Goal: Transaction & Acquisition: Book appointment/travel/reservation

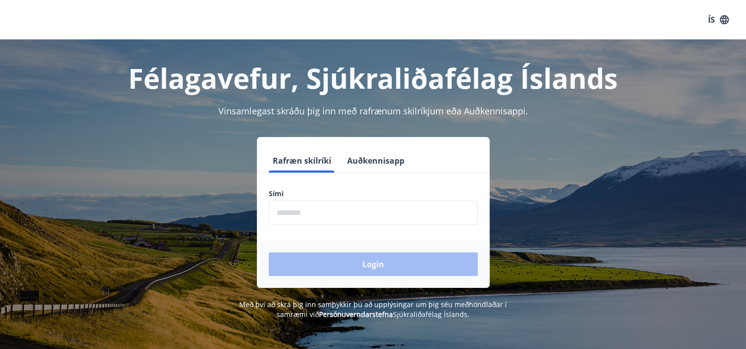
click at [296, 228] on form "Rafræn skilríki Auðkennisapp Sími ​ Login" at bounding box center [373, 218] width 233 height 139
click at [310, 217] on input "phone" at bounding box center [373, 213] width 209 height 24
click at [316, 219] on input "phone" at bounding box center [373, 213] width 209 height 24
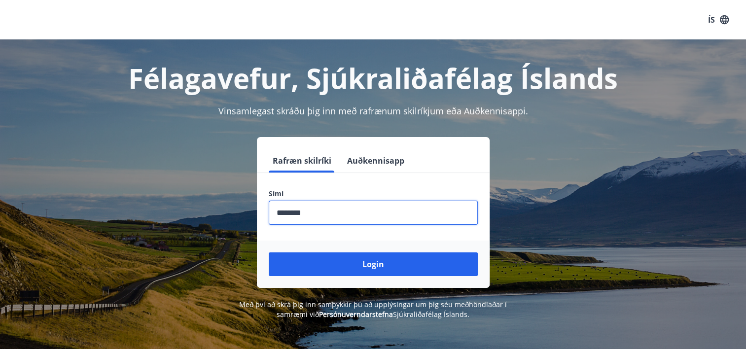
type input "********"
click at [269, 253] on button "Login" at bounding box center [373, 265] width 209 height 24
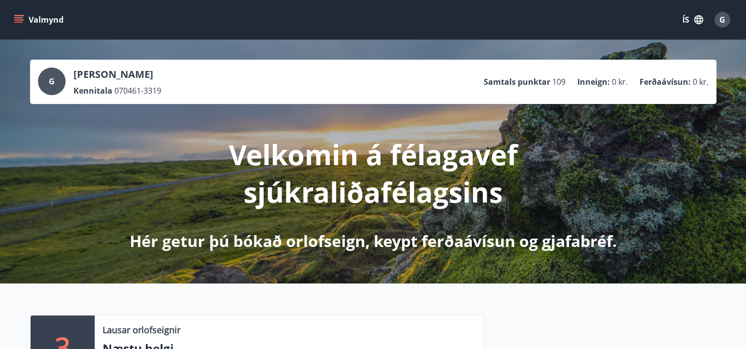
click at [17, 12] on button "Valmynd" at bounding box center [40, 20] width 56 height 18
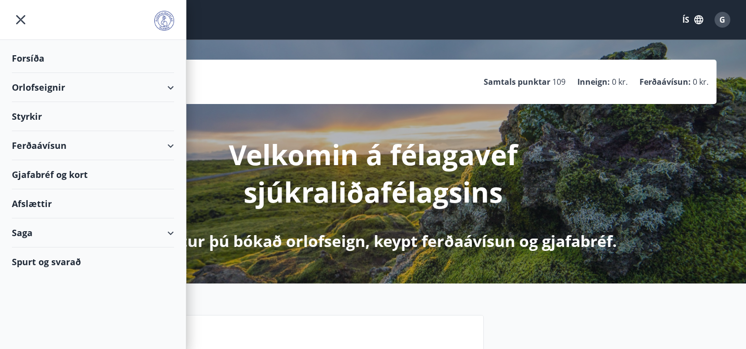
click at [62, 83] on div "Orlofseignir" at bounding box center [93, 87] width 162 height 29
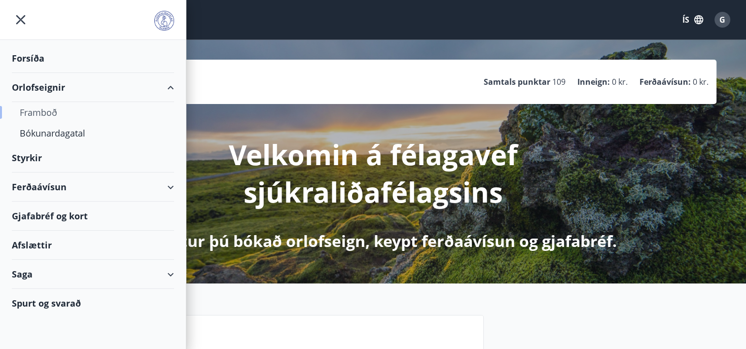
click at [38, 112] on div "Framboð" at bounding box center [93, 112] width 147 height 21
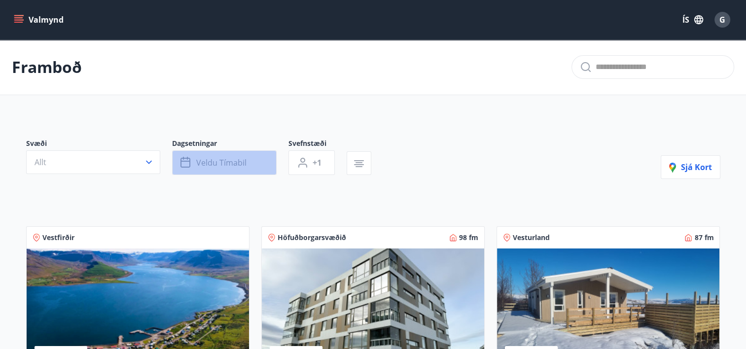
click at [235, 172] on button "Veldu tímabil" at bounding box center [224, 162] width 105 height 25
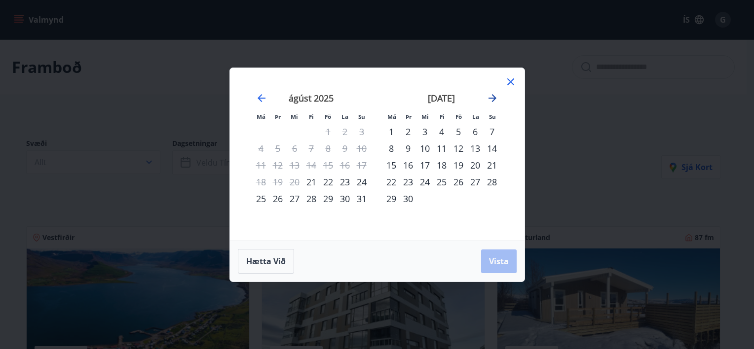
click at [487, 97] on icon "Move forward to switch to the next month." at bounding box center [492, 98] width 12 height 12
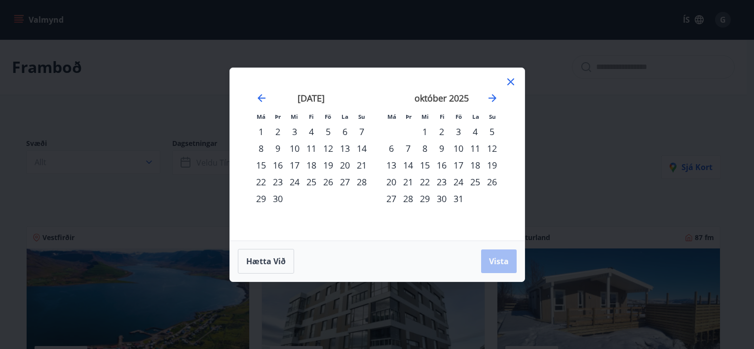
click at [459, 164] on div "17" at bounding box center [458, 165] width 17 height 17
click at [493, 164] on div "19" at bounding box center [491, 165] width 17 height 17
click at [501, 256] on span "Vista" at bounding box center [499, 261] width 20 height 11
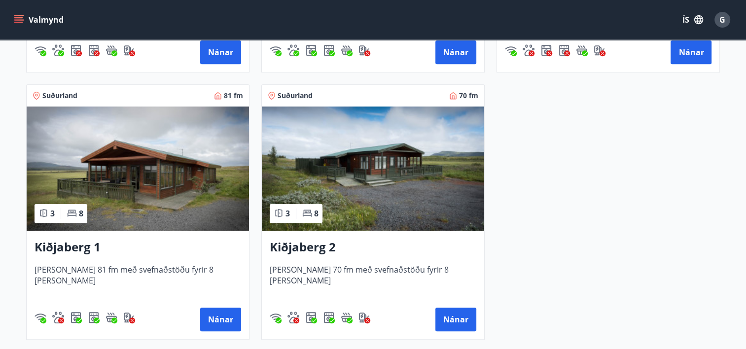
scroll to position [505, 0]
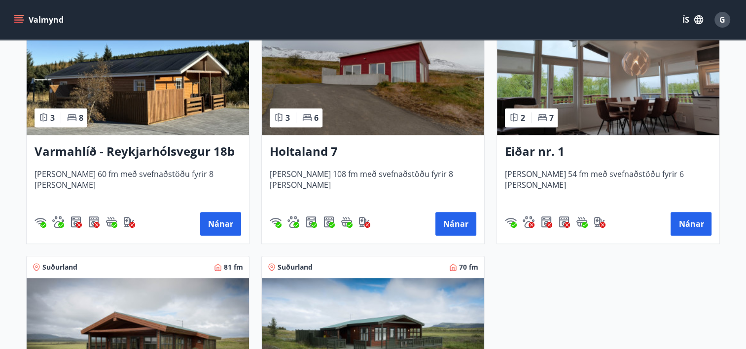
drag, startPoint x: 90, startPoint y: 154, endPoint x: 54, endPoint y: 160, distance: 36.0
click at [54, 160] on h3 "Varmahlíð - Reykjarhólsvegur 18b" at bounding box center [138, 152] width 207 height 18
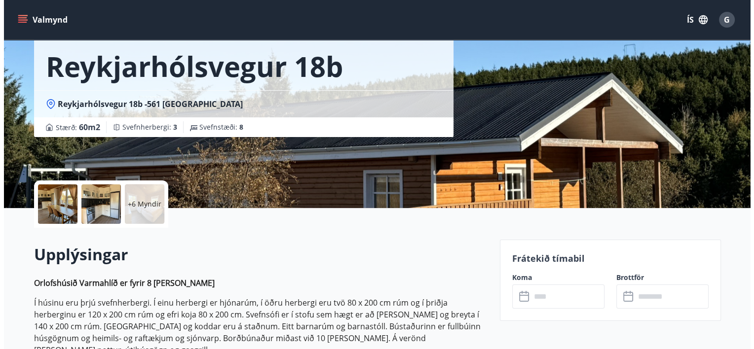
scroll to position [161, 0]
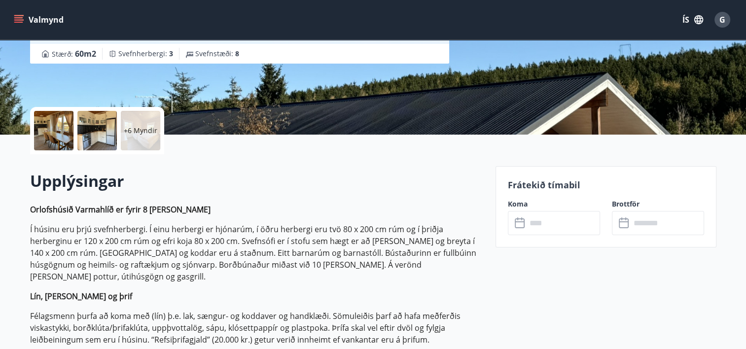
click at [60, 130] on div at bounding box center [53, 130] width 39 height 39
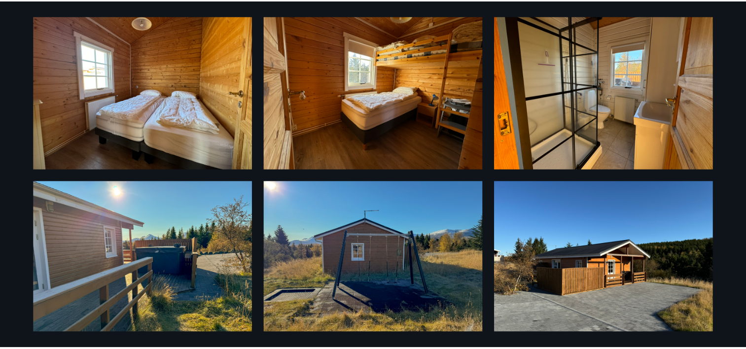
scroll to position [423, 0]
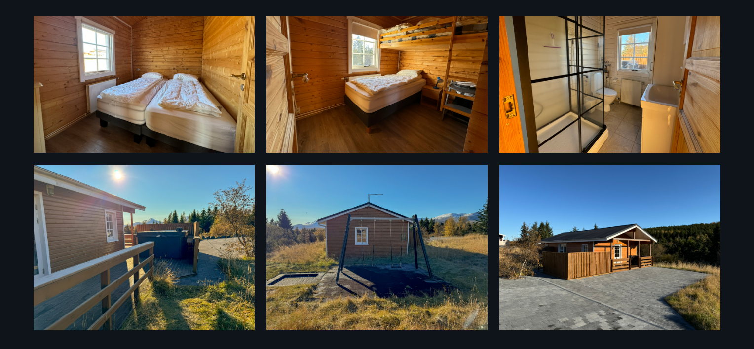
click at [739, 134] on div "12 Myndir" at bounding box center [377, 174] width 754 height 349
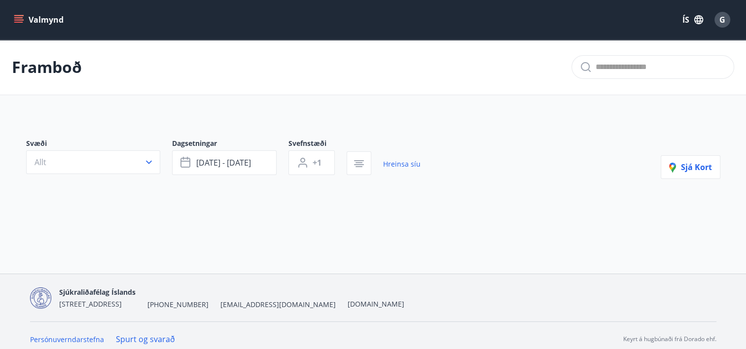
drag, startPoint x: 506, startPoint y: 214, endPoint x: 442, endPoint y: 204, distance: 64.8
click at [442, 204] on div "Svæði Allt Dagsetningar okt 17 - okt 19 Svefnstæði +1 Hreinsa síu Sjá kort" at bounding box center [373, 174] width 710 height 119
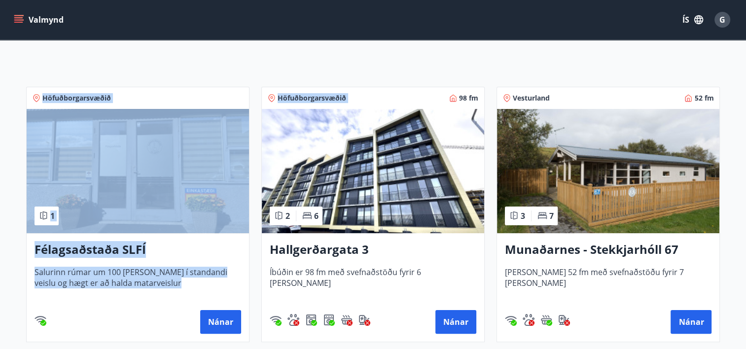
scroll to position [139, 0]
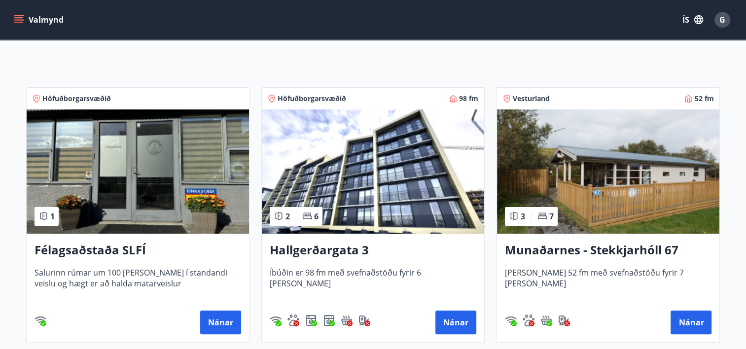
click at [570, 253] on h3 "Munaðarnes - Stekkjarhóll 67" at bounding box center [608, 251] width 207 height 18
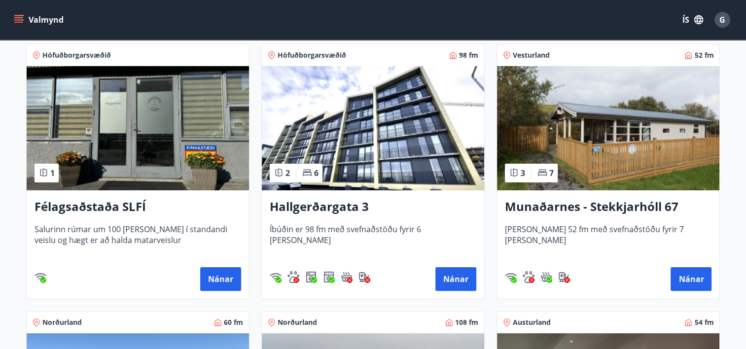
scroll to position [325, 0]
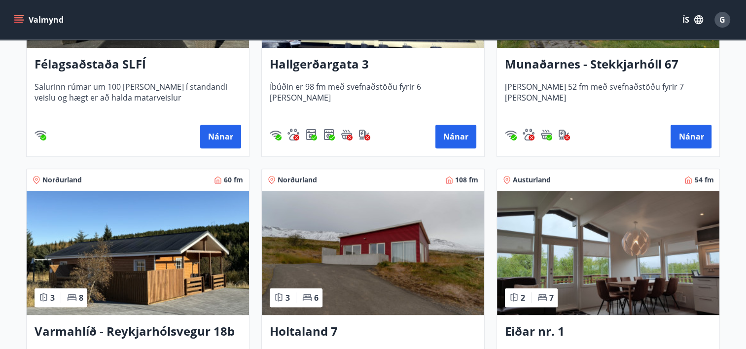
click at [164, 332] on h3 "Varmahlíð - Reykjarhólsvegur 18b" at bounding box center [138, 332] width 207 height 18
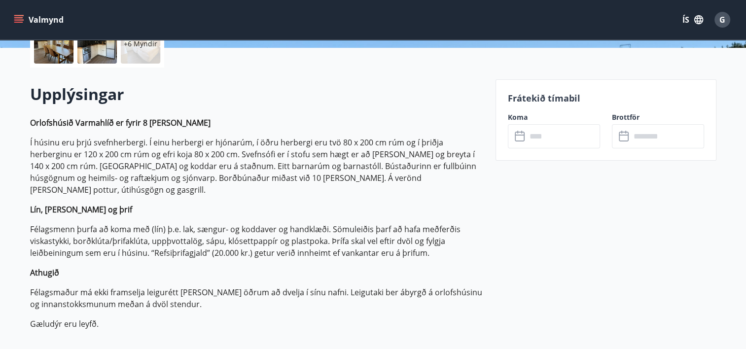
scroll to position [249, 0]
click at [539, 135] on input "text" at bounding box center [564, 136] width 74 height 24
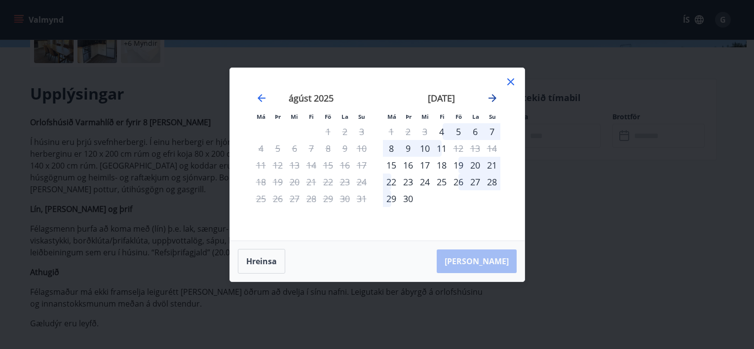
click at [489, 97] on icon "Move forward to switch to the next month." at bounding box center [492, 98] width 12 height 12
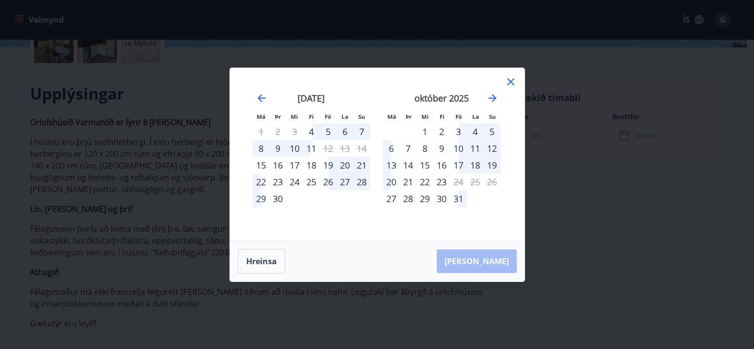
click at [462, 167] on div "17" at bounding box center [458, 165] width 17 height 17
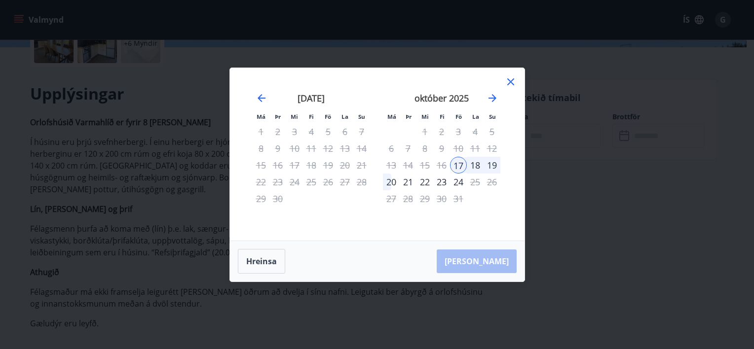
click at [493, 165] on div "19" at bounding box center [491, 165] width 17 height 17
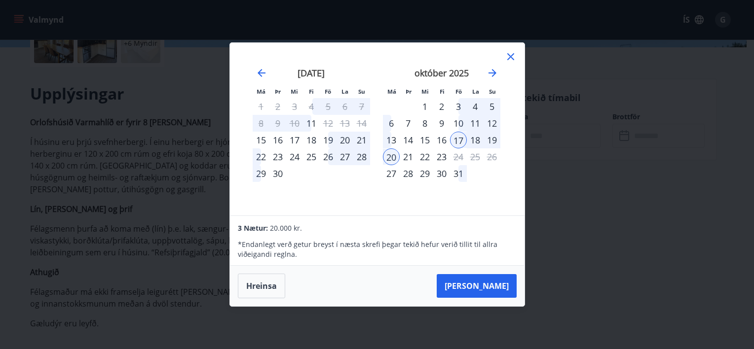
click at [492, 136] on div "19" at bounding box center [491, 140] width 17 height 17
click at [484, 139] on div "19" at bounding box center [491, 140] width 17 height 17
click at [452, 137] on div "17" at bounding box center [458, 140] width 17 height 17
click at [458, 122] on div "10" at bounding box center [458, 123] width 17 height 17
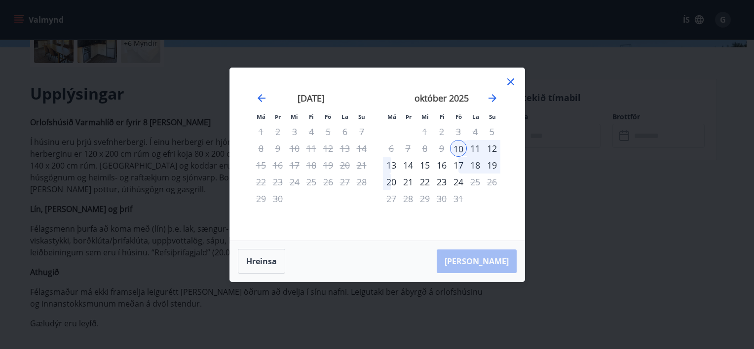
click at [459, 165] on div "17" at bounding box center [458, 165] width 17 height 17
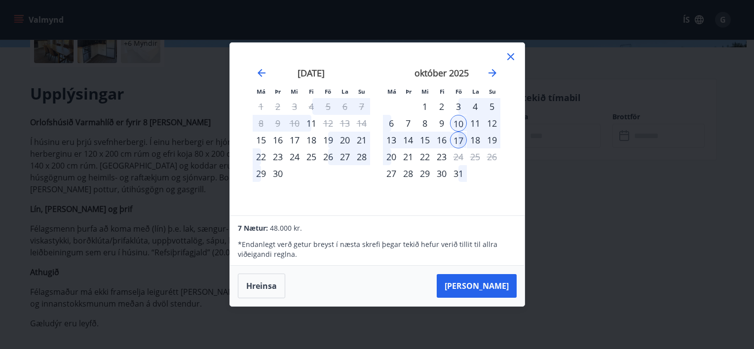
click at [492, 139] on div "19" at bounding box center [491, 140] width 17 height 17
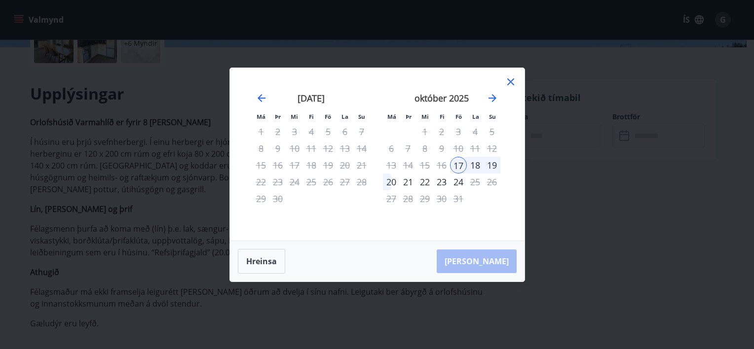
click at [488, 163] on div "19" at bounding box center [491, 165] width 17 height 17
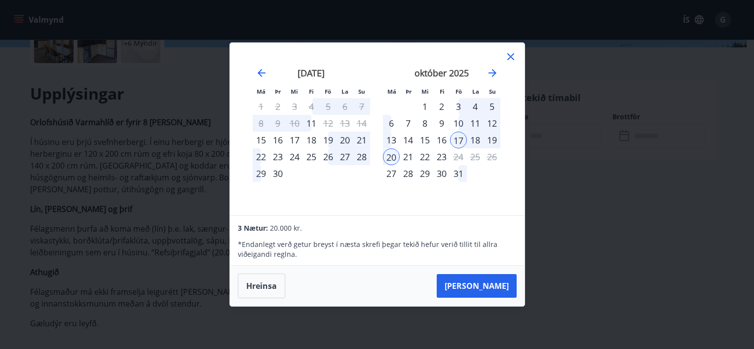
click at [326, 138] on div "19" at bounding box center [328, 140] width 17 height 17
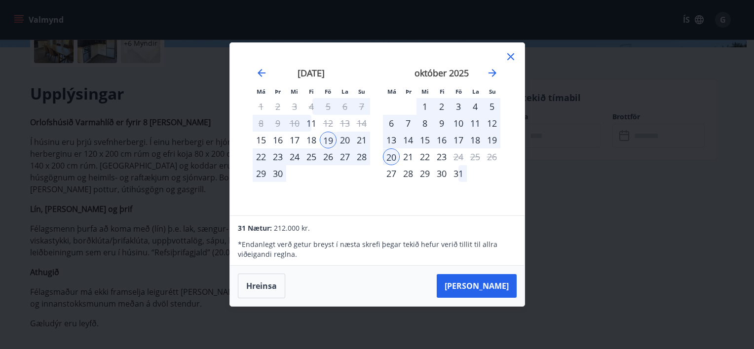
click at [359, 143] on div "21" at bounding box center [361, 140] width 17 height 17
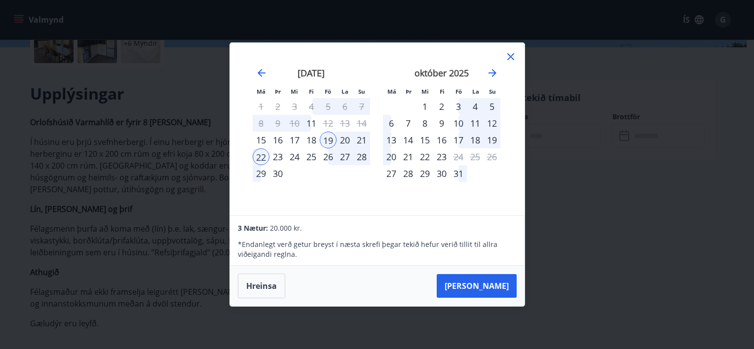
click at [584, 223] on div "Má Þr Mi Fi Fö La Su Má Þr Mi Fi Fö La Su [DATE] 1 2 3 4 5 6 7 8 9 10 11 12 13 …" at bounding box center [377, 174] width 754 height 349
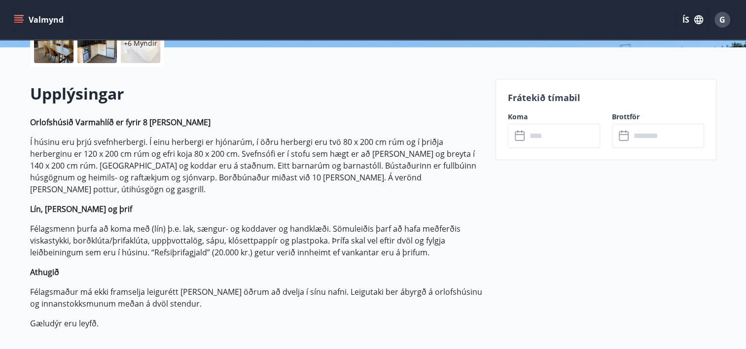
click at [552, 148] on div "Frátekið tímabil Koma ​ ​ Brottför ​ ​" at bounding box center [606, 119] width 221 height 81
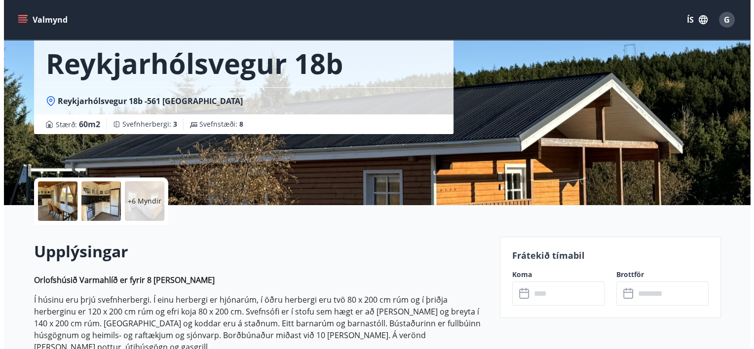
scroll to position [0, 0]
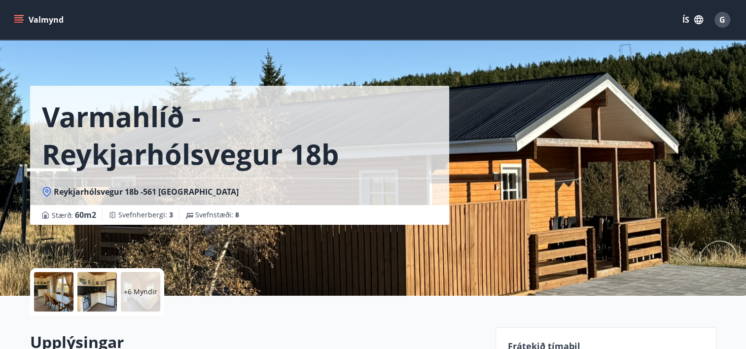
click at [100, 289] on div at bounding box center [96, 291] width 39 height 39
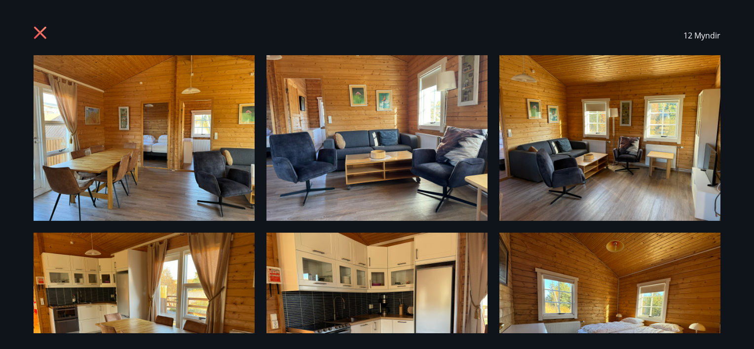
click at [41, 28] on icon at bounding box center [42, 34] width 16 height 16
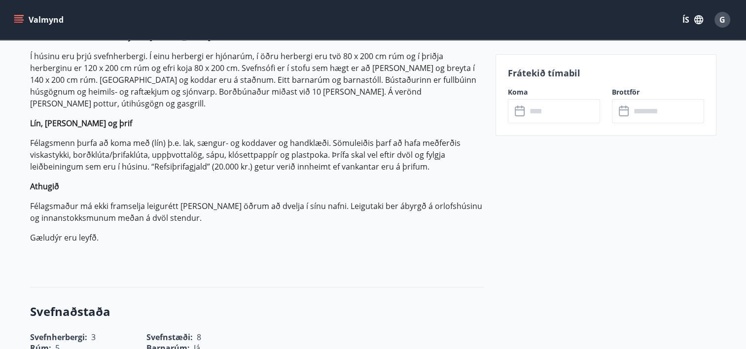
scroll to position [335, 0]
click at [538, 113] on input "text" at bounding box center [564, 111] width 74 height 24
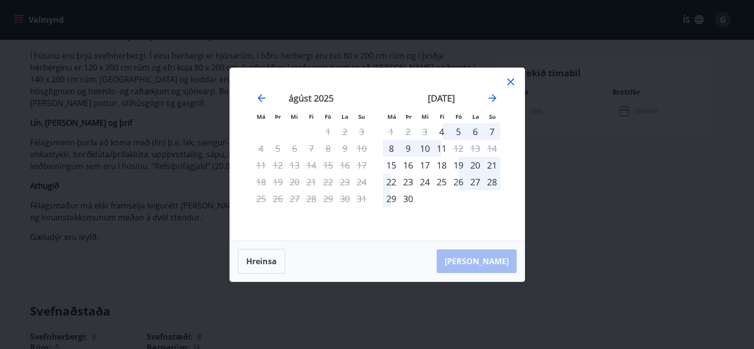
click at [456, 163] on div "19" at bounding box center [458, 165] width 17 height 17
click at [489, 166] on div "21" at bounding box center [491, 165] width 17 height 17
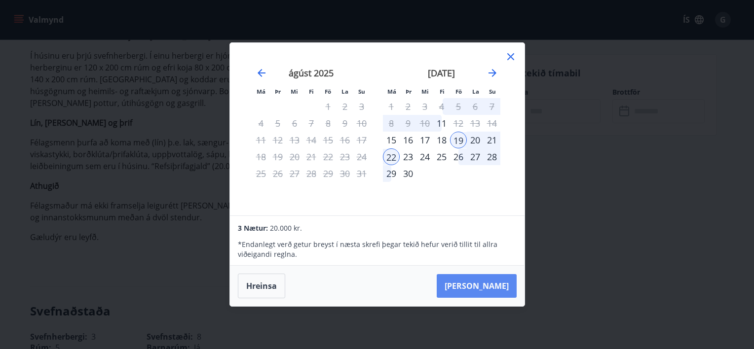
click at [487, 285] on button "[PERSON_NAME]" at bounding box center [477, 286] width 80 height 24
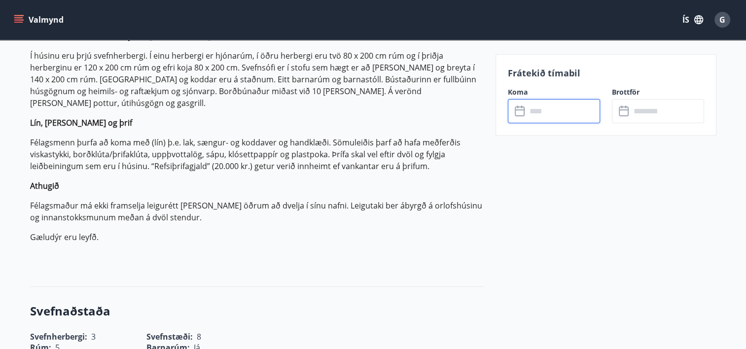
type input "******"
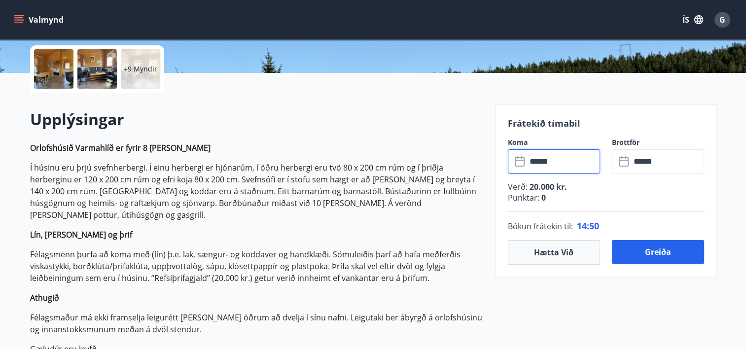
scroll to position [223, 0]
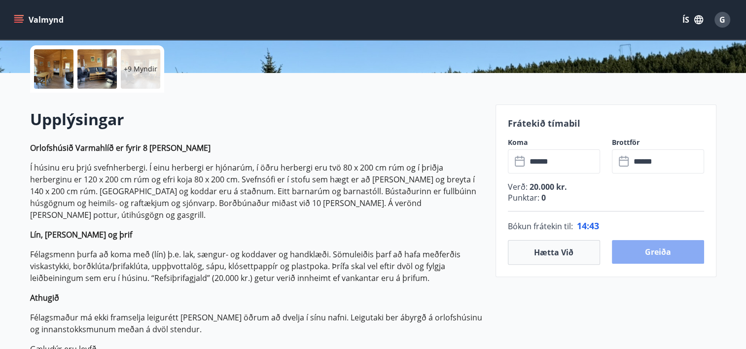
click at [660, 251] on button "Greiða" at bounding box center [658, 252] width 92 height 24
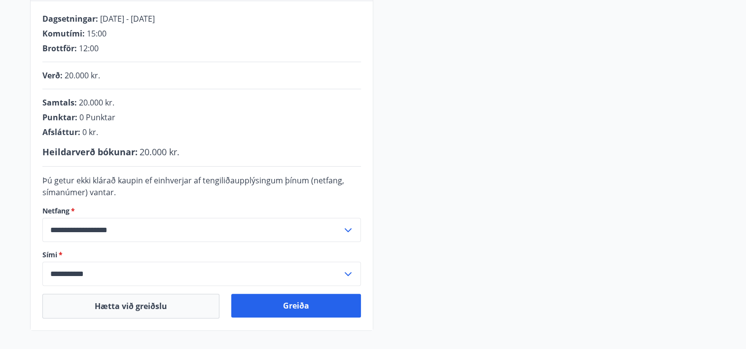
scroll to position [232, 0]
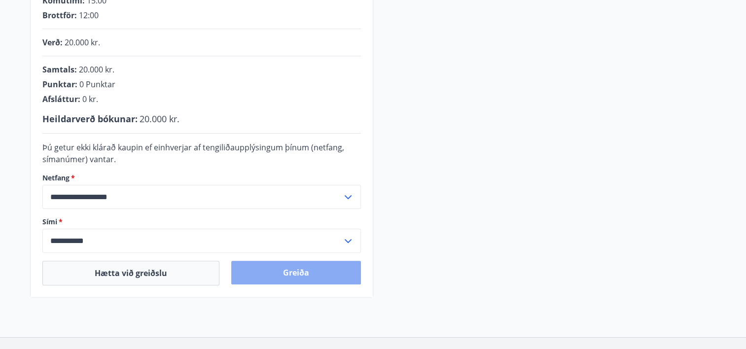
click at [306, 264] on button "Greiða" at bounding box center [296, 273] width 130 height 24
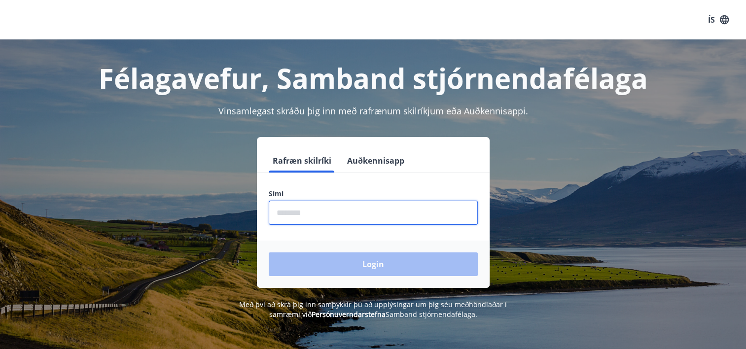
click at [343, 207] on input "phone" at bounding box center [373, 213] width 209 height 24
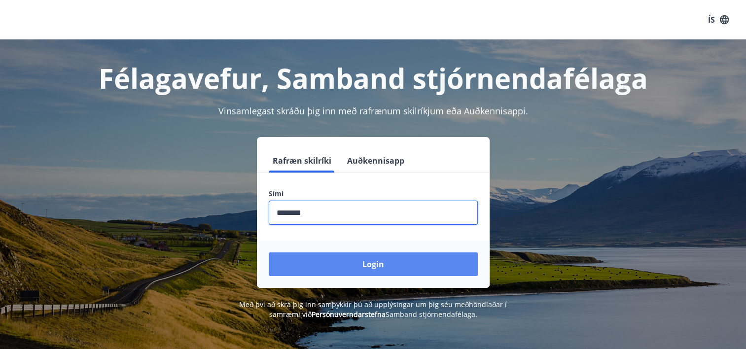
type input "********"
click at [373, 271] on button "Login" at bounding box center [373, 265] width 209 height 24
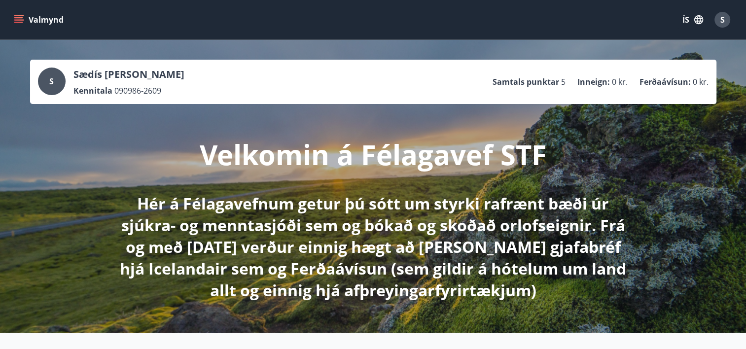
click at [22, 25] on button "Valmynd" at bounding box center [40, 20] width 56 height 18
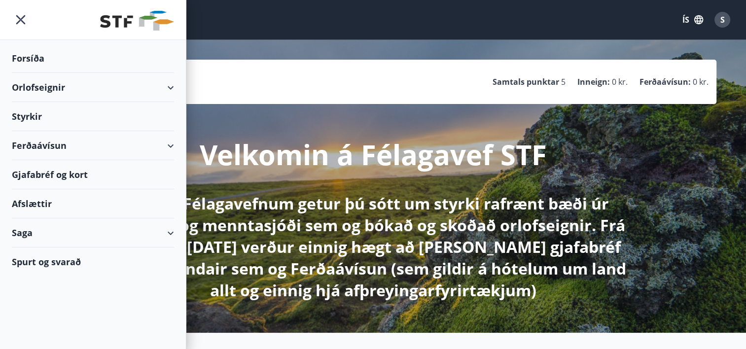
click at [36, 90] on div "Orlofseignir" at bounding box center [93, 87] width 162 height 29
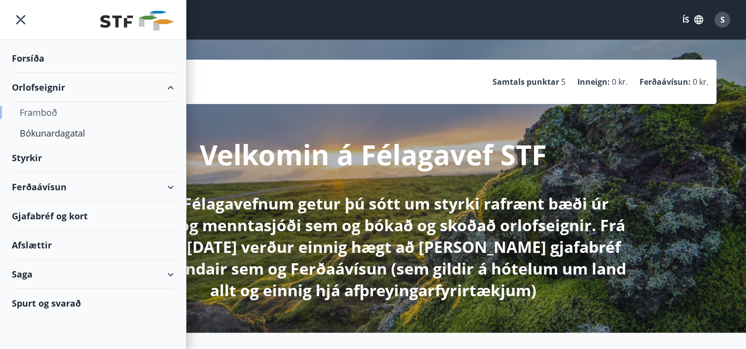
click at [37, 110] on div "Framboð" at bounding box center [93, 112] width 147 height 21
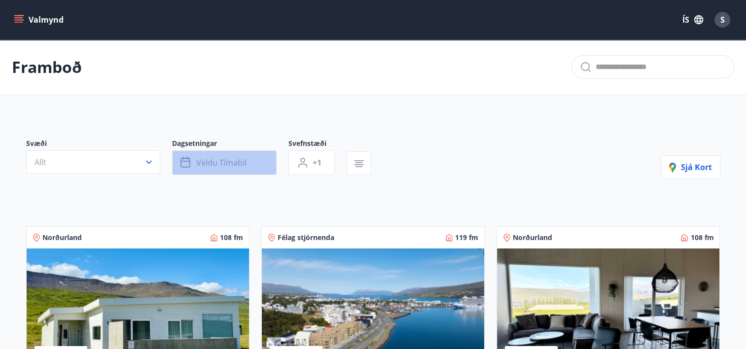
click at [199, 163] on span "Veldu tímabil" at bounding box center [221, 162] width 50 height 11
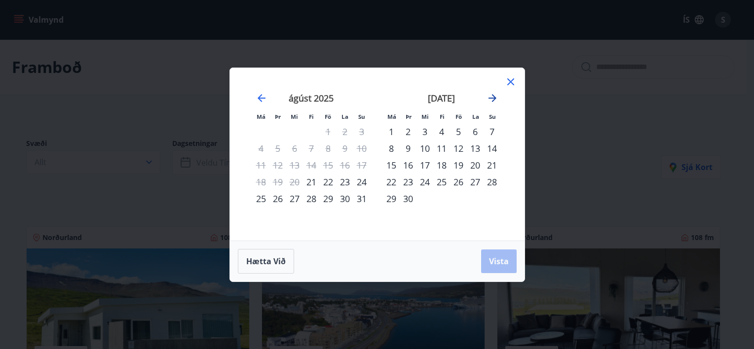
click at [495, 98] on icon "Move forward to switch to the next month." at bounding box center [492, 98] width 8 height 8
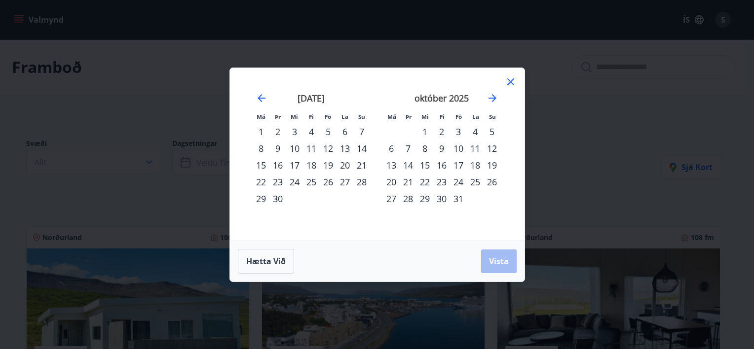
click at [459, 165] on div "17" at bounding box center [458, 165] width 17 height 17
click at [495, 165] on div "19" at bounding box center [491, 165] width 17 height 17
click at [498, 258] on span "Vista" at bounding box center [499, 261] width 20 height 11
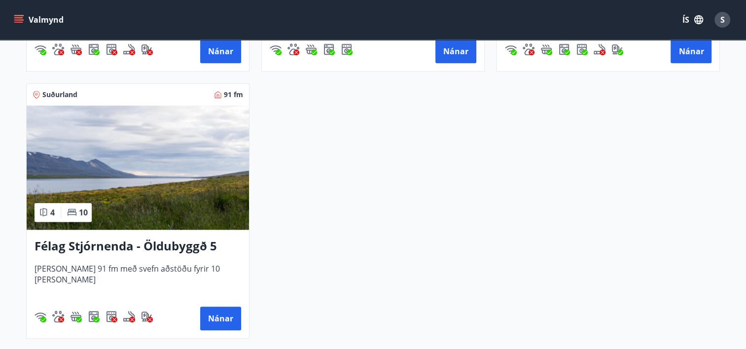
scroll to position [927, 0]
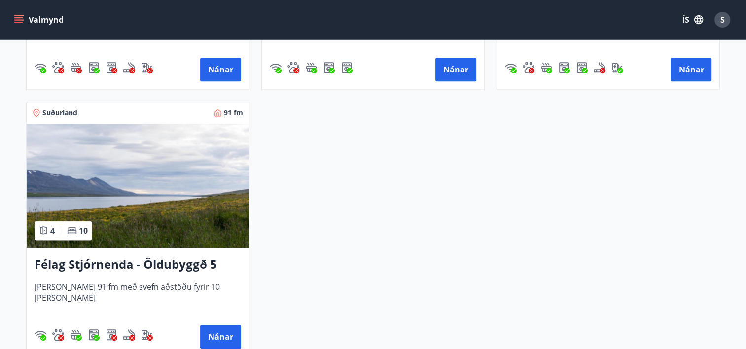
click at [159, 268] on h3 "Félag Stjórnenda - Öldubyggð 5" at bounding box center [138, 265] width 207 height 18
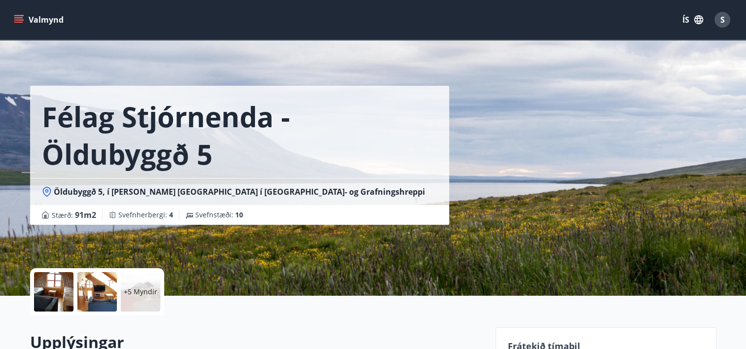
click at [14, 17] on icon "menu" at bounding box center [19, 20] width 10 height 10
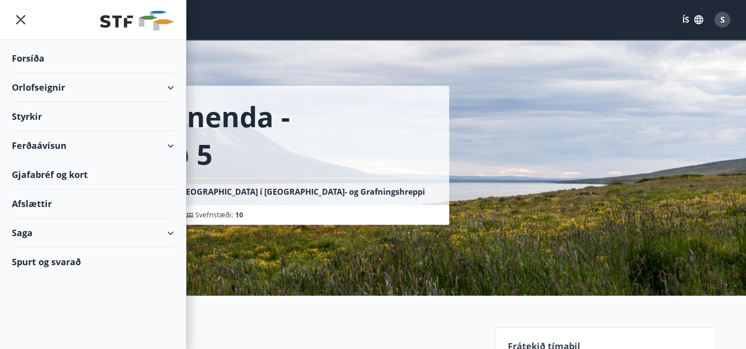
click at [52, 92] on div "Orlofseignir" at bounding box center [93, 87] width 162 height 29
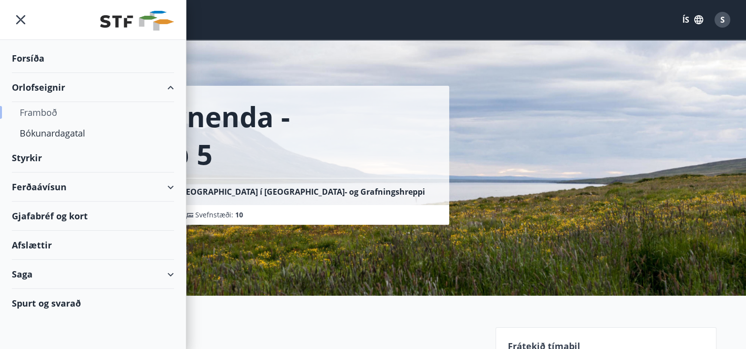
click at [53, 116] on div "Framboð" at bounding box center [93, 112] width 147 height 21
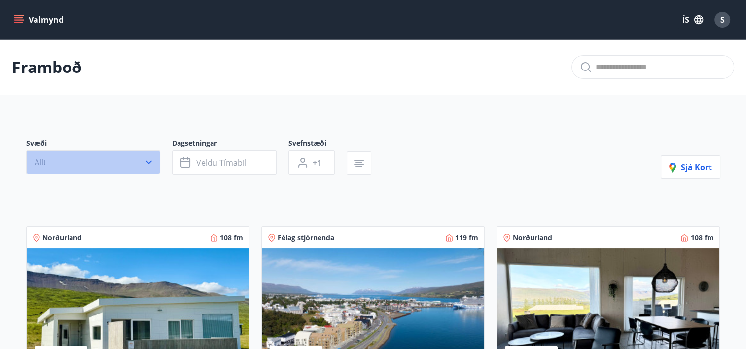
click at [147, 157] on icon "button" at bounding box center [149, 162] width 10 height 10
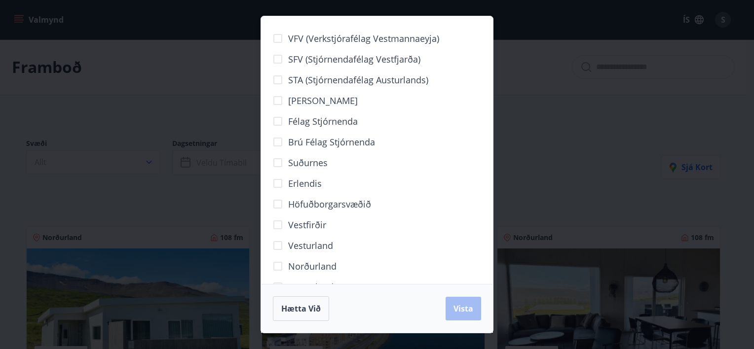
click at [331, 203] on span "Höfuðborgarsvæðið" at bounding box center [329, 204] width 83 height 13
click at [474, 309] on button "Vista" at bounding box center [463, 309] width 36 height 24
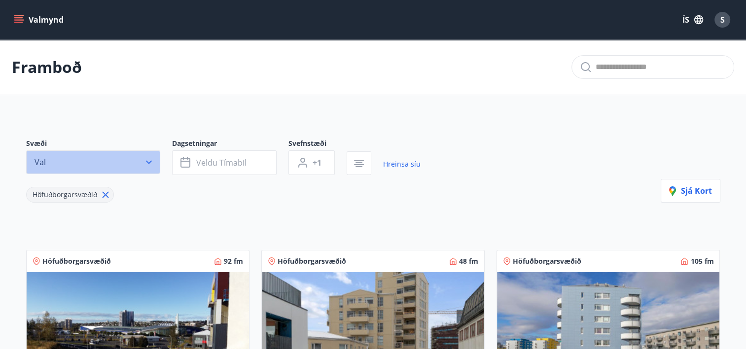
click at [151, 163] on icon "button" at bounding box center [149, 162] width 10 height 10
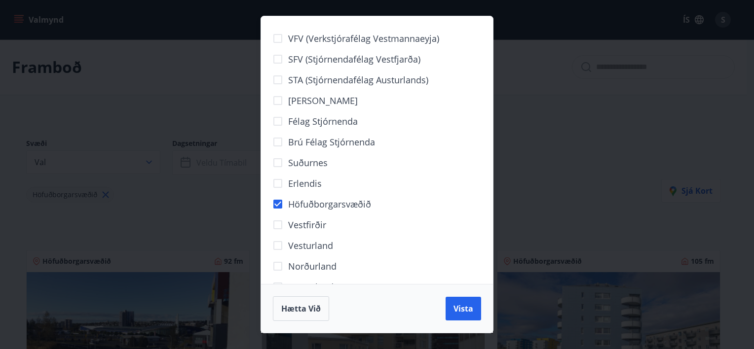
click at [299, 209] on span "Höfuðborgarsvæðið" at bounding box center [329, 204] width 83 height 13
click at [547, 182] on div "VFV (Verkstjórafélag Vestmannaeyja) SFV (Stjórnendafélag Vestfjarða) STA (Stjór…" at bounding box center [377, 174] width 754 height 349
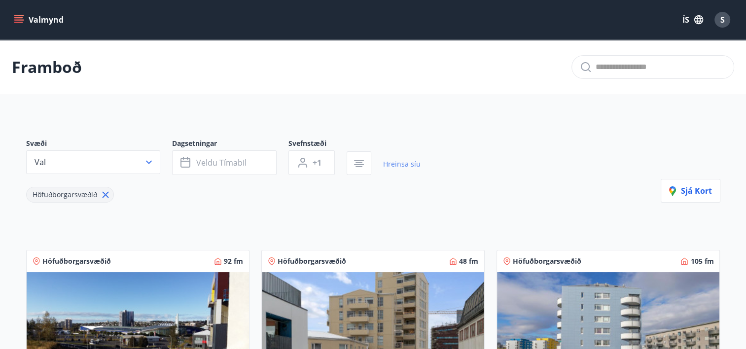
click at [398, 162] on link "Hreinsa síu" at bounding box center [401, 164] width 37 height 22
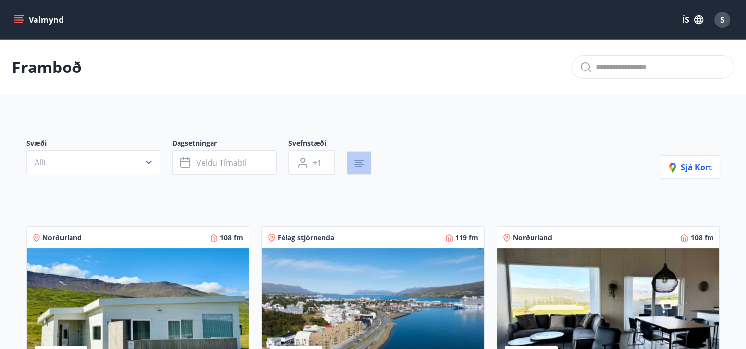
click at [360, 158] on icon "button" at bounding box center [359, 164] width 12 height 12
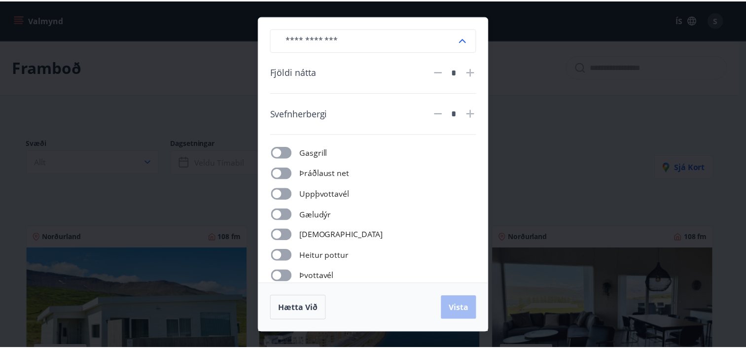
scroll to position [11, 0]
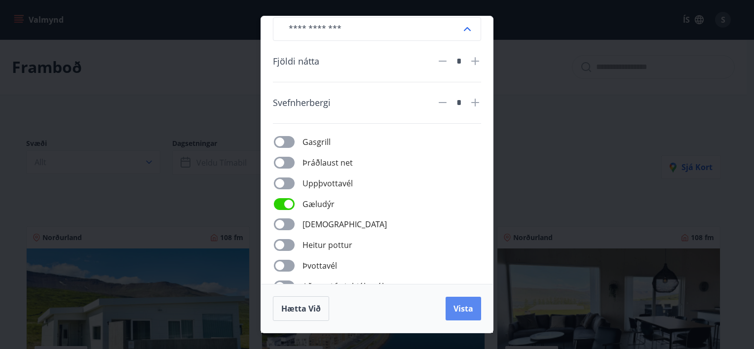
click at [459, 309] on span "Vista" at bounding box center [463, 308] width 20 height 11
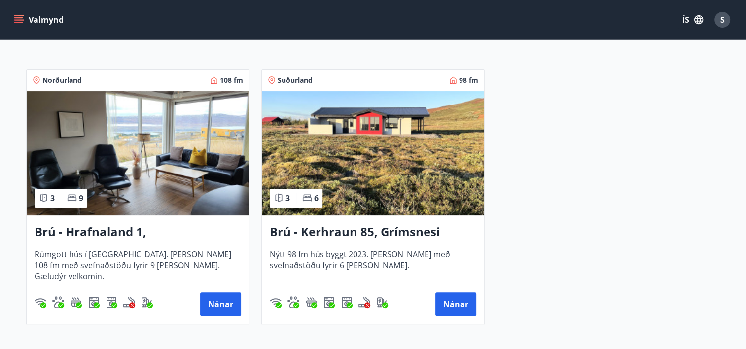
scroll to position [181, 0]
click at [432, 233] on h3 "Brú - Kerhraun 85, Grímsnesi (rautt hús) (gæludýr velkomin)" at bounding box center [373, 233] width 207 height 18
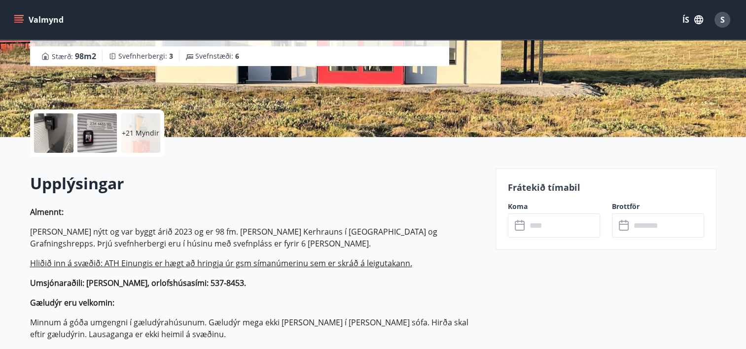
scroll to position [160, 0]
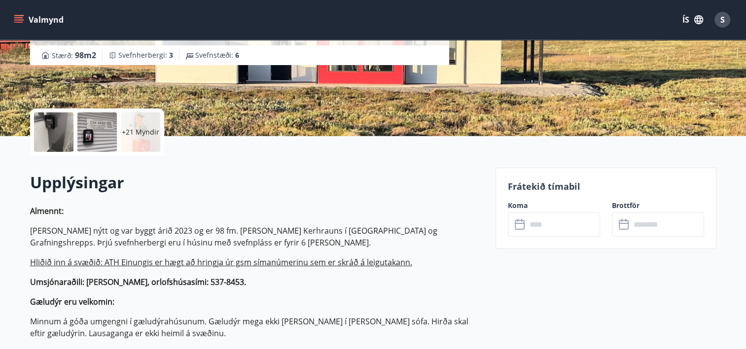
click at [347, 179] on h2 "Upplýsingar" at bounding box center [257, 183] width 454 height 22
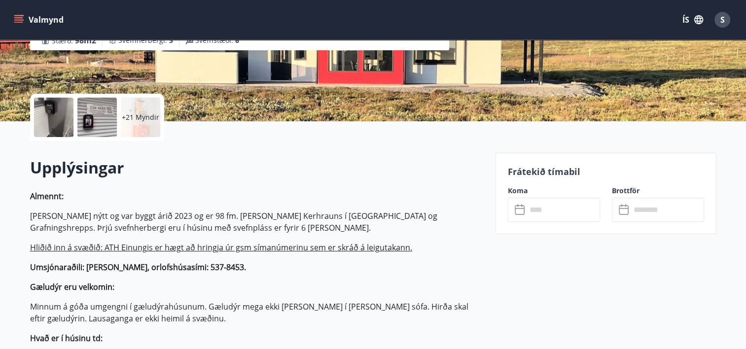
scroll to position [182, 0]
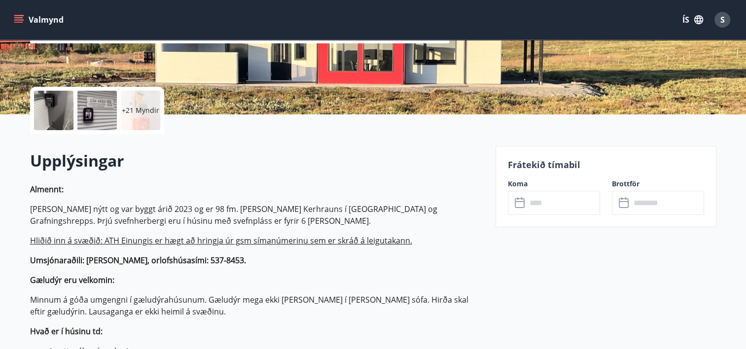
click at [566, 203] on input "text" at bounding box center [564, 203] width 74 height 24
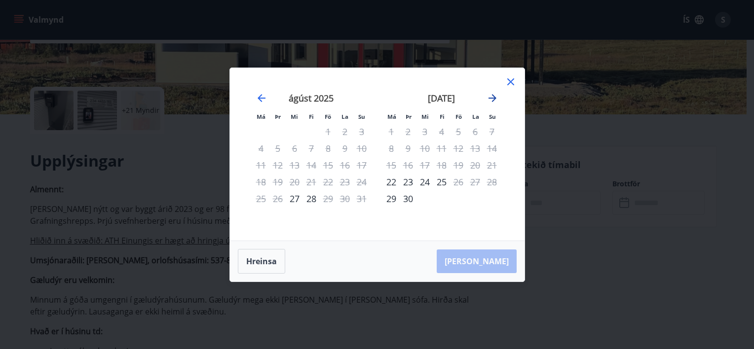
click at [491, 94] on icon "Move forward to switch to the next month." at bounding box center [492, 98] width 12 height 12
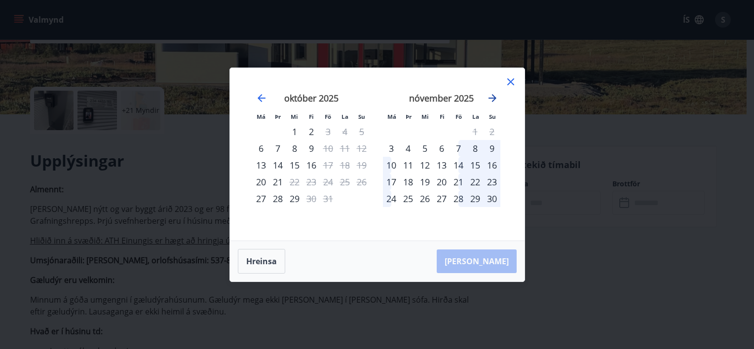
click at [491, 94] on icon "Move forward to switch to the next month." at bounding box center [492, 98] width 12 height 12
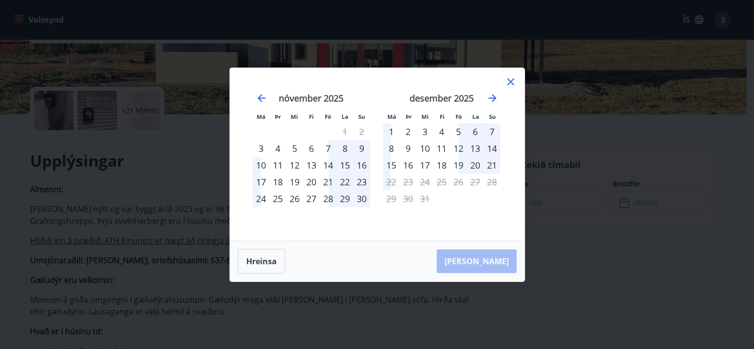
click at [513, 78] on icon at bounding box center [511, 82] width 12 height 12
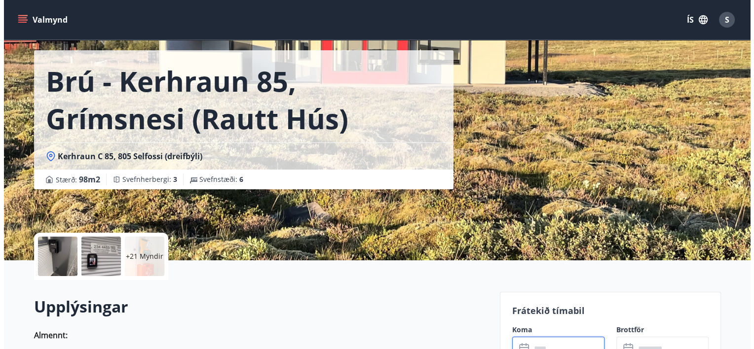
scroll to position [36, 0]
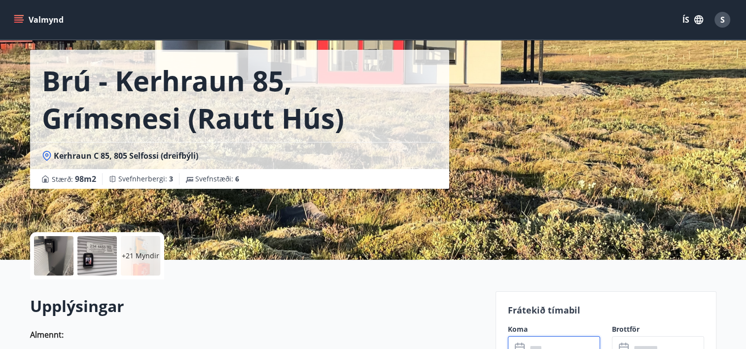
click at [46, 258] on div at bounding box center [53, 255] width 39 height 39
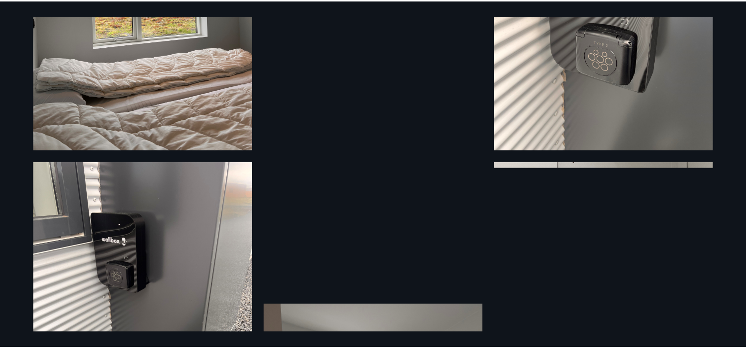
scroll to position [0, 0]
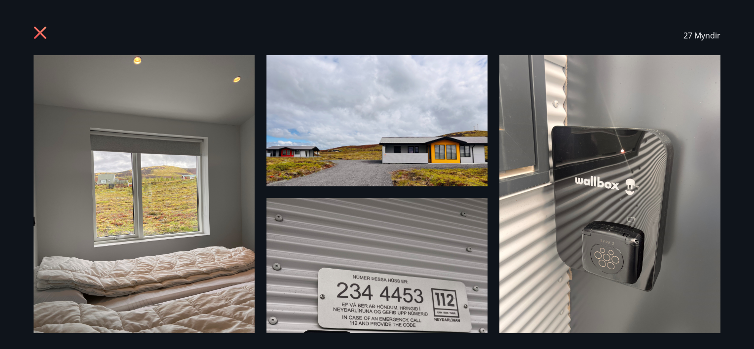
click at [35, 31] on icon at bounding box center [42, 34] width 16 height 16
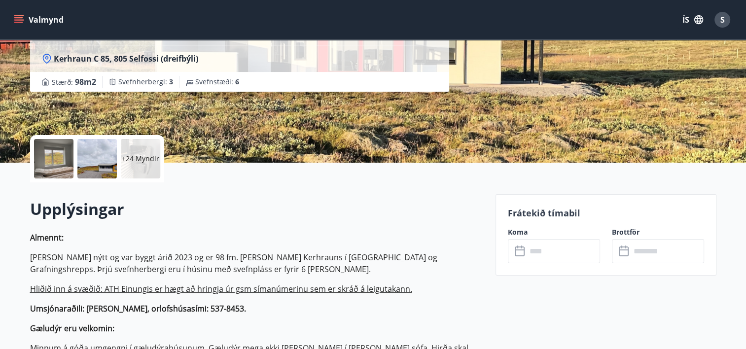
scroll to position [166, 0]
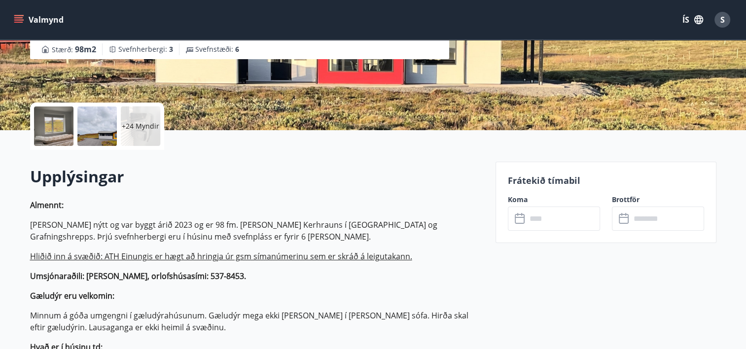
click at [551, 223] on input "text" at bounding box center [564, 219] width 74 height 24
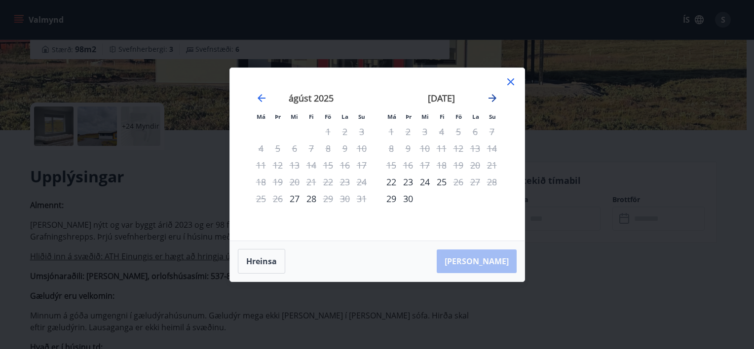
click at [492, 97] on icon "Move forward to switch to the next month." at bounding box center [492, 98] width 12 height 12
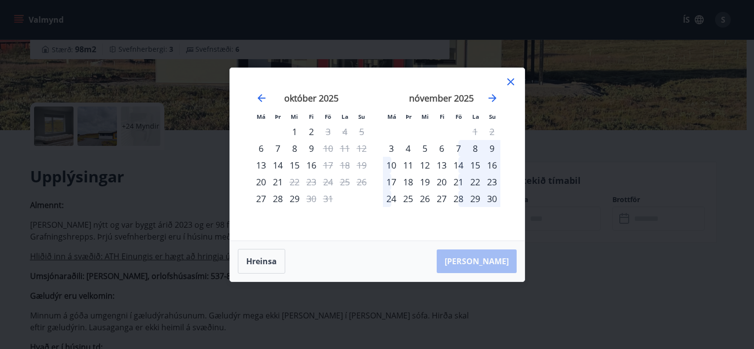
click at [512, 77] on icon at bounding box center [511, 82] width 12 height 12
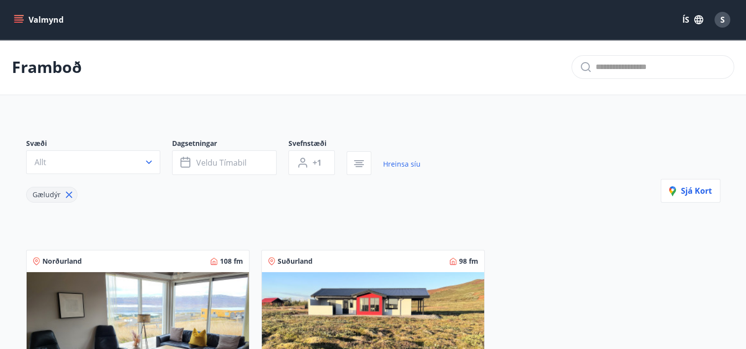
click at [71, 194] on icon at bounding box center [69, 194] width 11 height 11
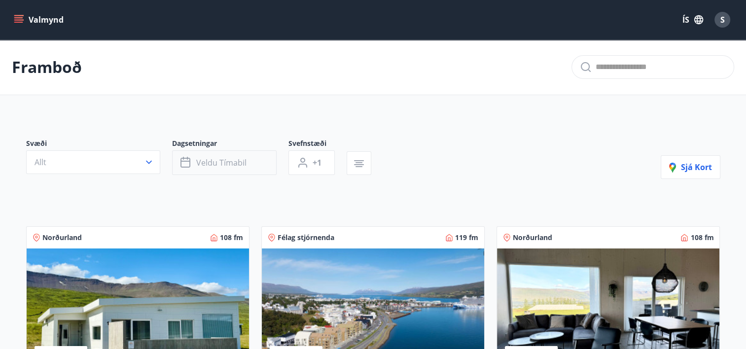
click at [221, 162] on span "Veldu tímabil" at bounding box center [221, 162] width 50 height 11
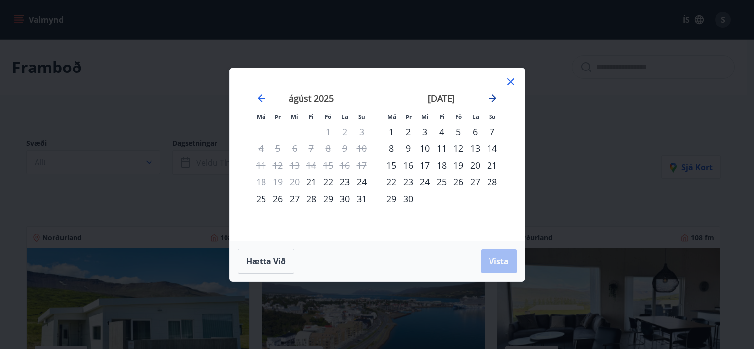
click at [494, 99] on icon "Move forward to switch to the next month." at bounding box center [492, 98] width 8 height 8
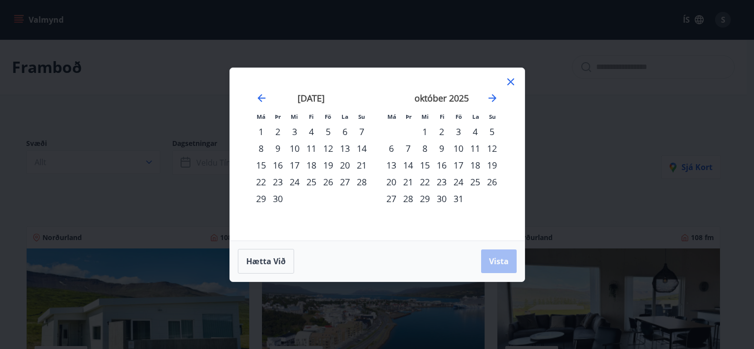
click at [463, 164] on div "17" at bounding box center [458, 165] width 17 height 17
click at [388, 183] on div "20" at bounding box center [391, 182] width 17 height 17
click at [501, 258] on span "Vista" at bounding box center [499, 261] width 20 height 11
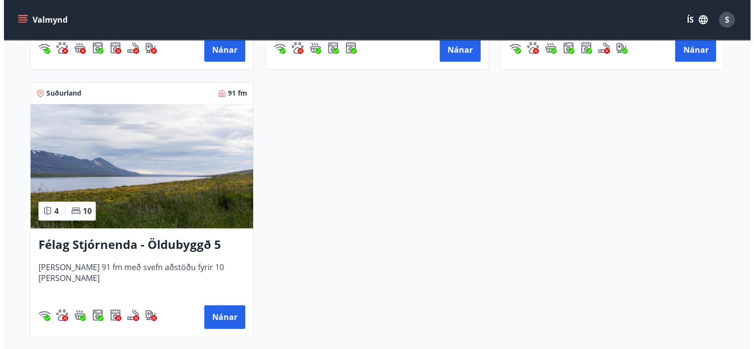
scroll to position [947, 0]
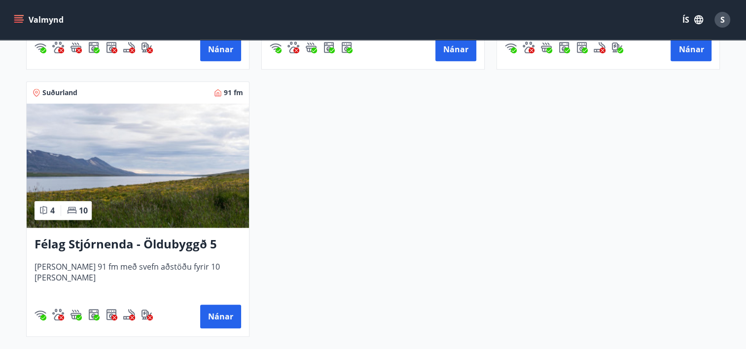
click at [721, 18] on span "S" at bounding box center [723, 19] width 4 height 11
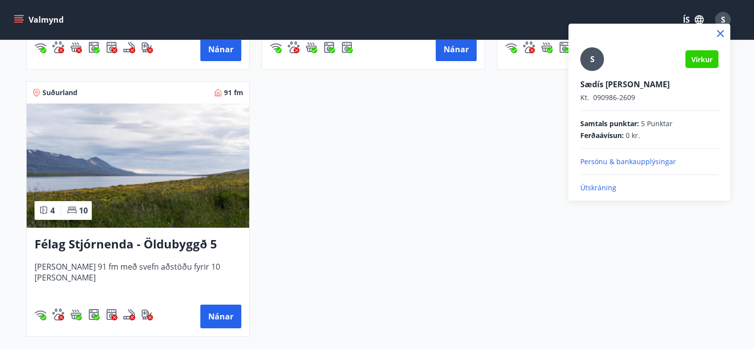
click at [601, 186] on p "Útskráning" at bounding box center [649, 188] width 138 height 10
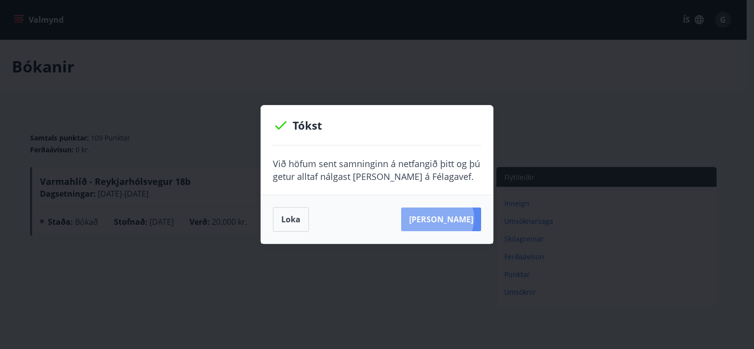
click at [453, 219] on button "[PERSON_NAME]" at bounding box center [441, 220] width 80 height 24
click at [282, 215] on button "Loka" at bounding box center [291, 219] width 36 height 25
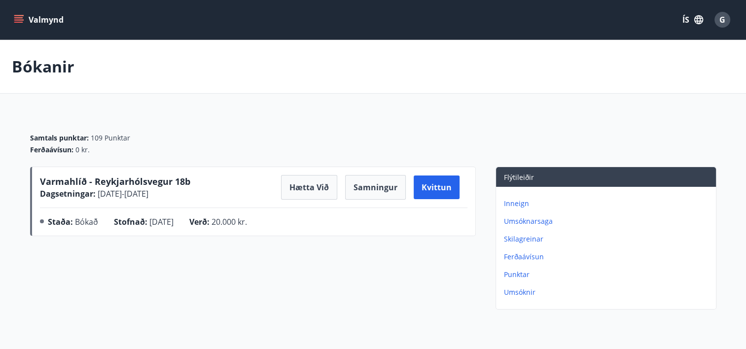
click at [465, 253] on div "Varmahlíð - Reykjarhólsvegur 18b Dagsetningar : [DATE] - [DATE] Hætta við Samni…" at bounding box center [253, 240] width 446 height 147
click at [36, 21] on button "Valmynd" at bounding box center [40, 20] width 56 height 18
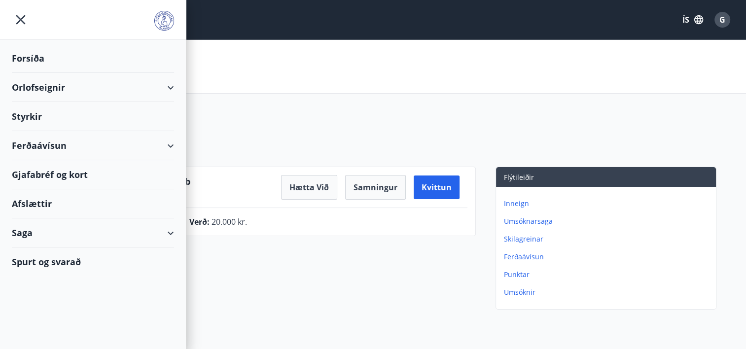
click at [61, 93] on div "Orlofseignir" at bounding box center [93, 87] width 162 height 29
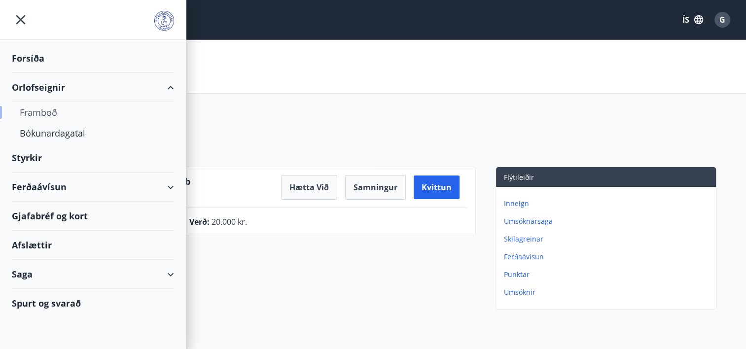
click at [48, 106] on div "Framboð" at bounding box center [93, 112] width 147 height 21
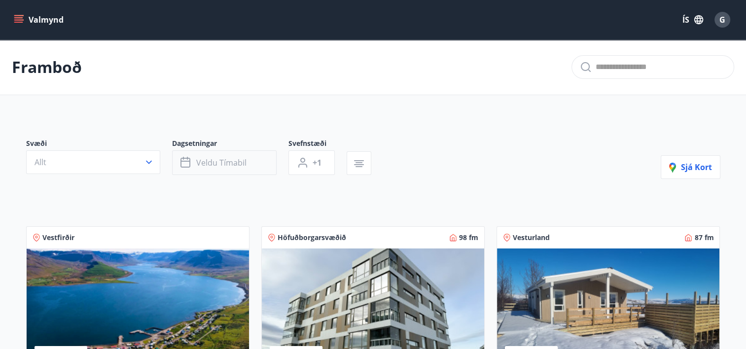
click at [229, 162] on span "Veldu tímabil" at bounding box center [221, 162] width 50 height 11
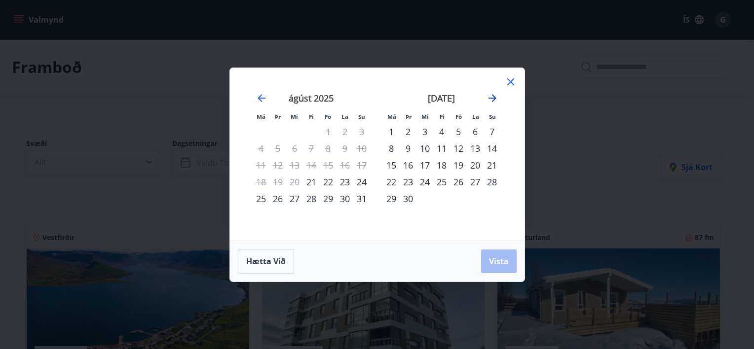
click at [491, 98] on icon "Move forward to switch to the next month." at bounding box center [492, 98] width 8 height 8
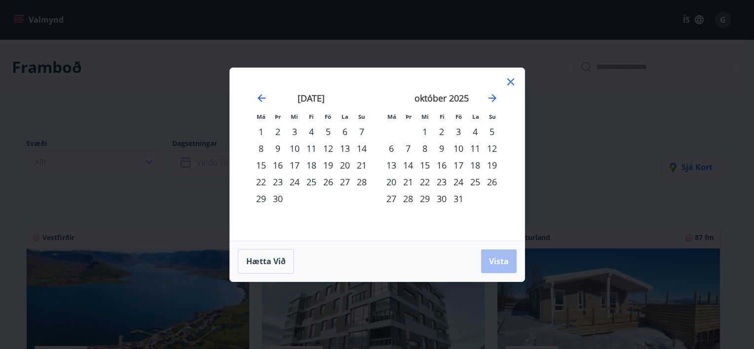
click at [460, 166] on div "17" at bounding box center [458, 165] width 17 height 17
click at [393, 180] on div "20" at bounding box center [391, 182] width 17 height 17
click at [496, 266] on span "Vista" at bounding box center [499, 261] width 20 height 11
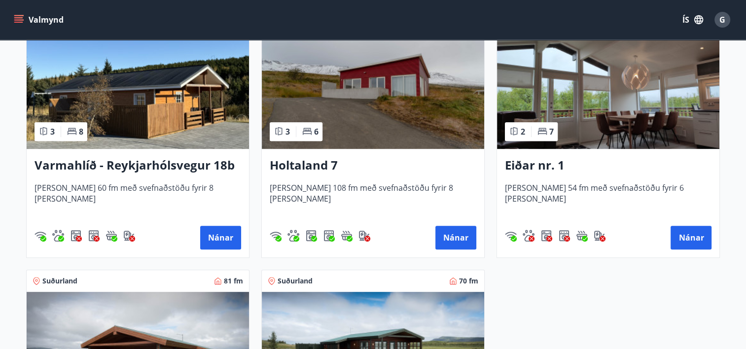
scroll to position [497, 0]
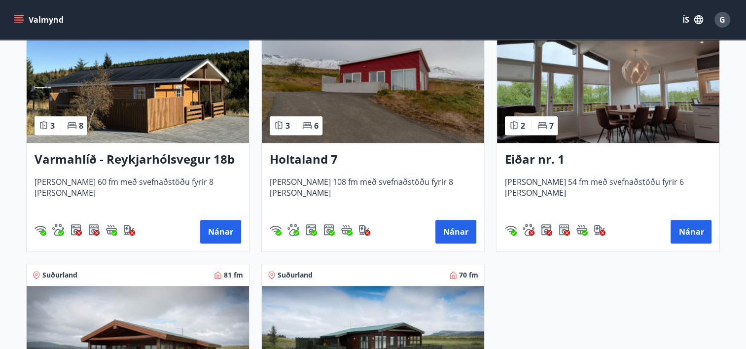
click at [294, 154] on h3 "Holtaland 7" at bounding box center [373, 160] width 207 height 18
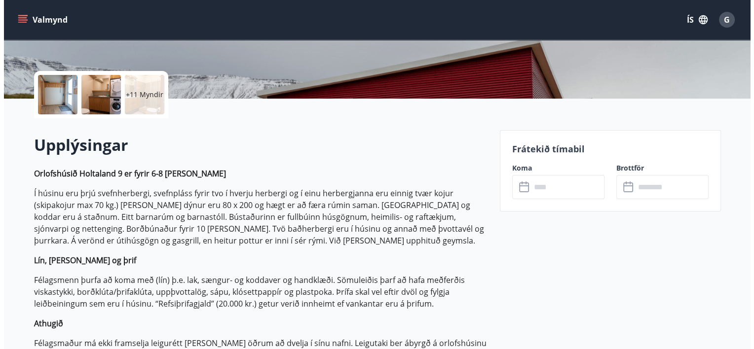
scroll to position [261, 0]
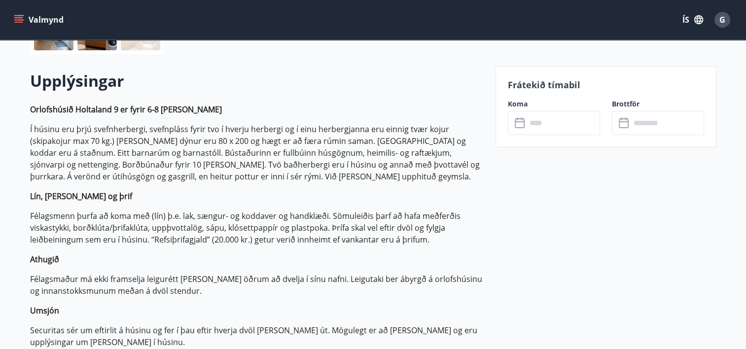
click at [533, 131] on input "text" at bounding box center [564, 123] width 74 height 24
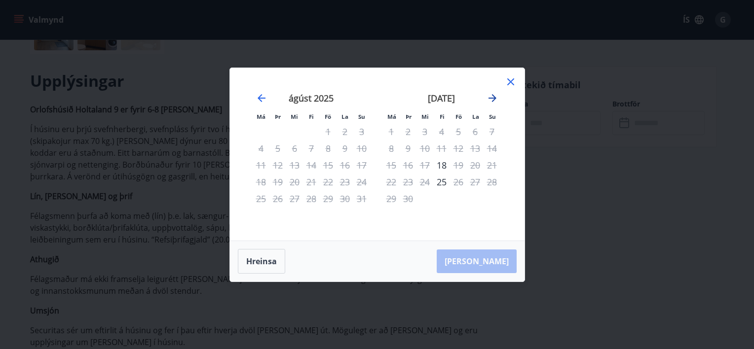
click at [491, 96] on icon "Move forward to switch to the next month." at bounding box center [492, 98] width 12 height 12
click at [457, 164] on div "17" at bounding box center [458, 165] width 17 height 17
click at [391, 184] on div "20" at bounding box center [391, 182] width 17 height 17
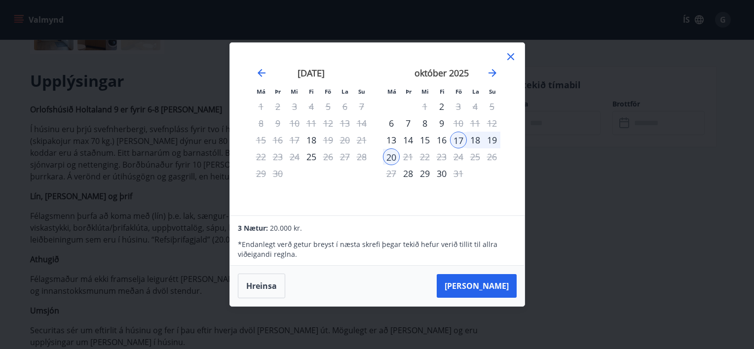
click at [629, 63] on div "Má Þr Mi Fi Fö La Su Má Þr Mi Fi Fö La Su [DATE] 1 2 3 4 5 6 7 8 9 10 11 12 13 …" at bounding box center [377, 174] width 754 height 349
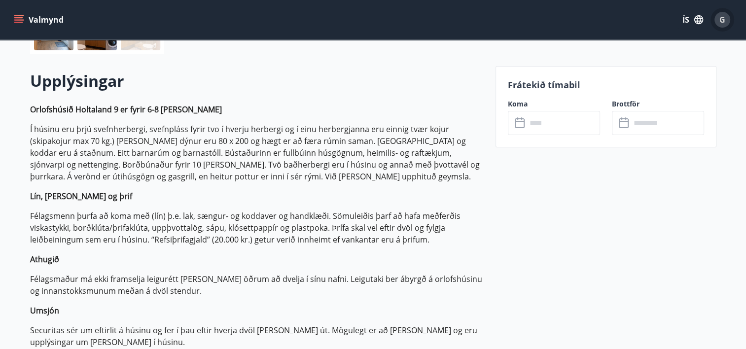
click at [723, 22] on span "G" at bounding box center [723, 19] width 6 height 11
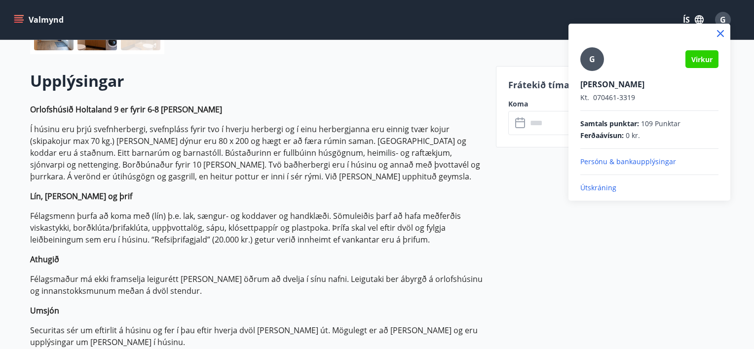
click at [596, 185] on p "Útskráning" at bounding box center [649, 188] width 138 height 10
